Goal: Find specific page/section: Find specific page/section

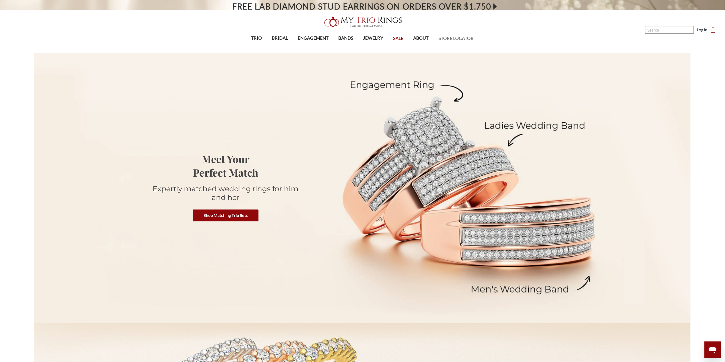
click at [464, 39] on span "STORE LOCATOR" at bounding box center [455, 38] width 35 height 7
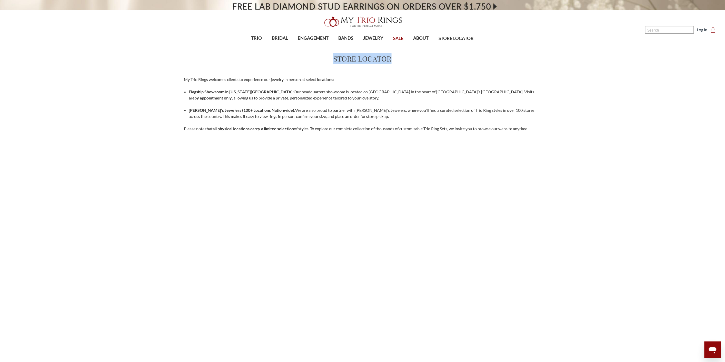
drag, startPoint x: 337, startPoint y: 59, endPoint x: 413, endPoint y: 60, distance: 75.6
click at [413, 60] on h1 "Store Locator" at bounding box center [362, 58] width 363 height 11
copy h1 "Store Locator"
